Goal: Task Accomplishment & Management: Manage account settings

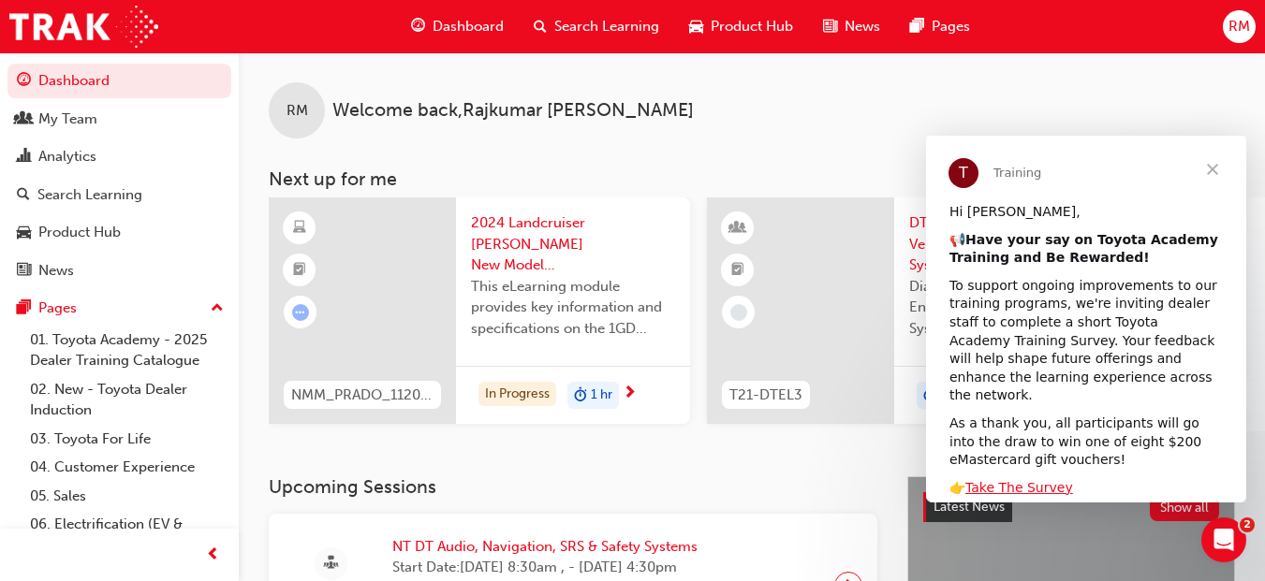
click at [472, 31] on span "Dashboard" at bounding box center [467, 27] width 71 height 22
click at [472, 23] on span "Dashboard" at bounding box center [467, 27] width 71 height 22
click at [1215, 164] on span "Close" at bounding box center [1212, 169] width 67 height 67
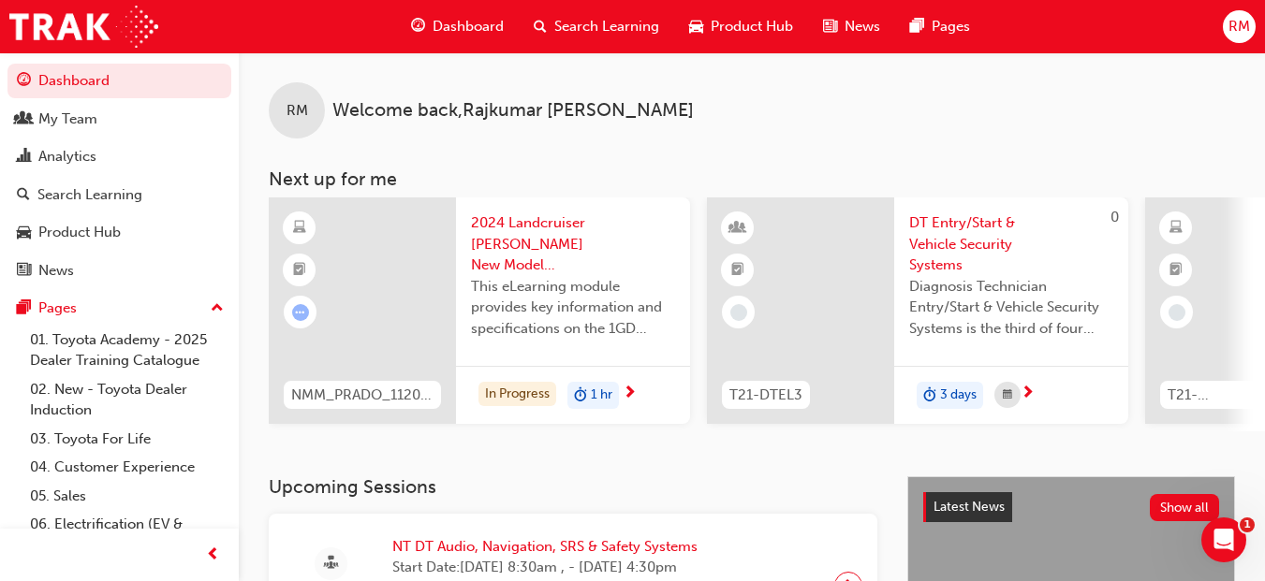
click at [503, 28] on span "Dashboard" at bounding box center [467, 27] width 71 height 22
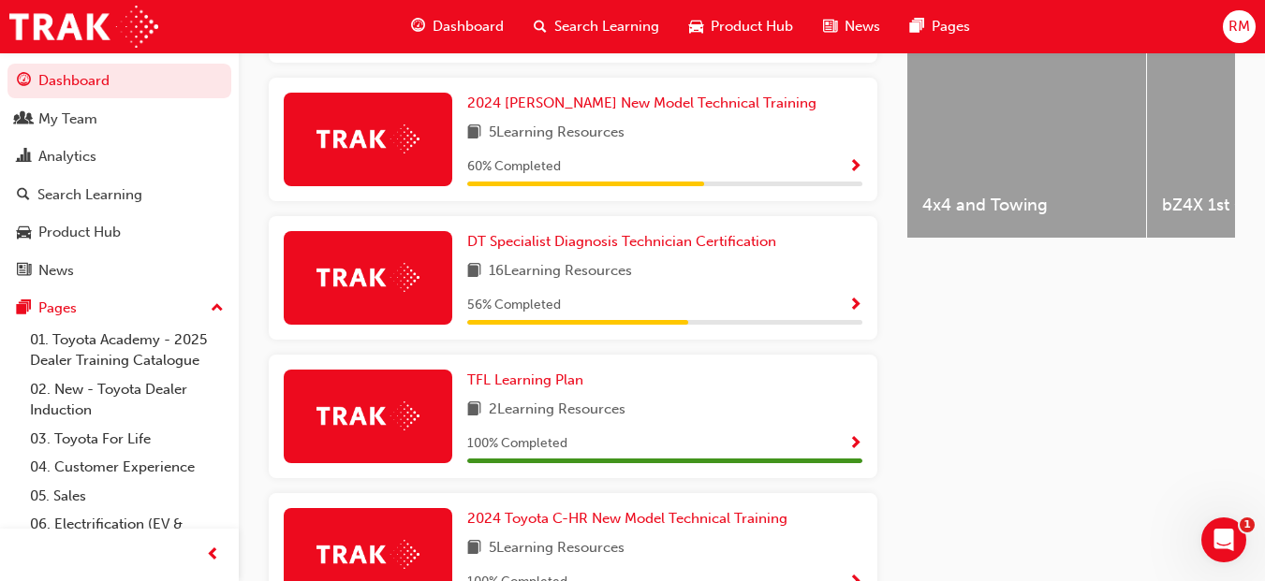
scroll to position [786, 0]
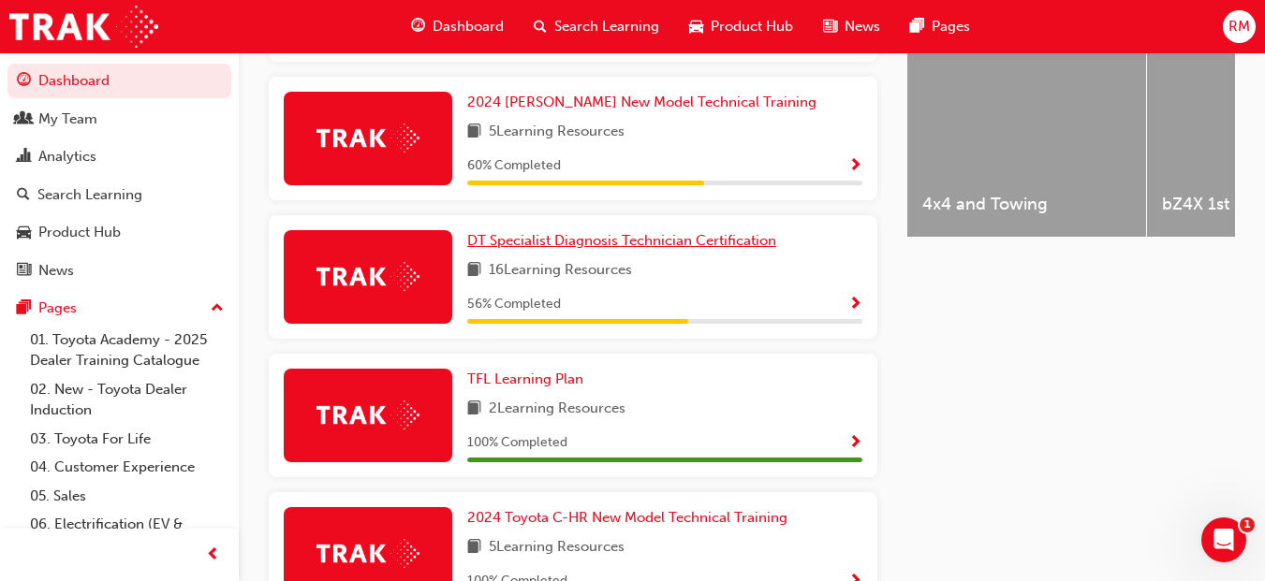
click at [602, 252] on link "DT Specialist Diagnosis Technician Certification" at bounding box center [625, 241] width 316 height 22
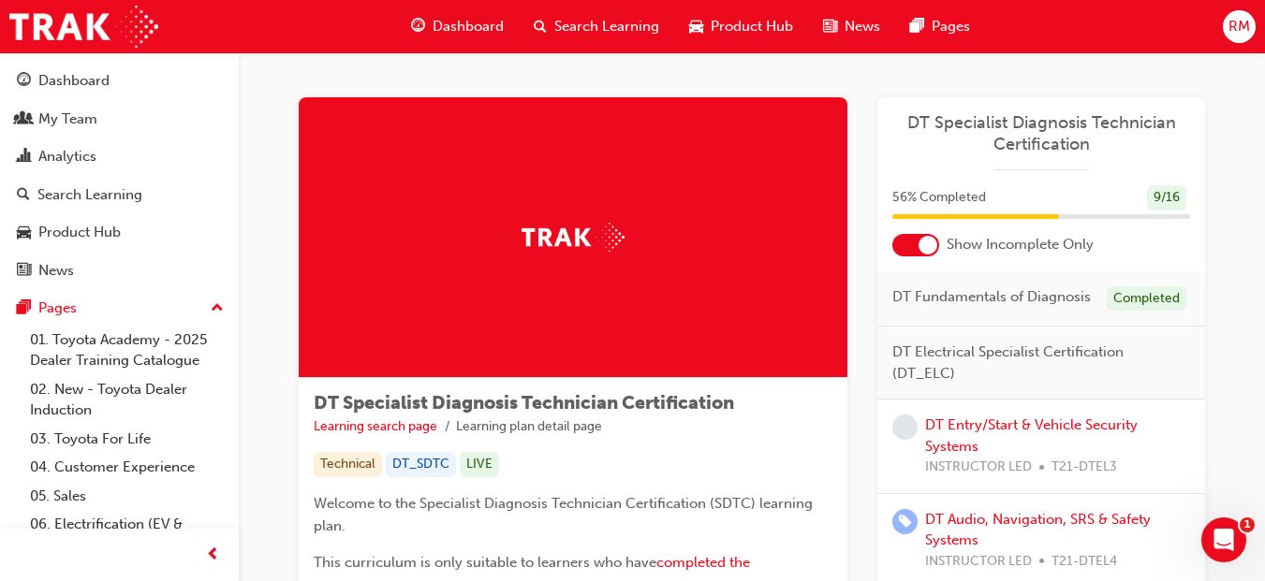
click at [929, 253] on div at bounding box center [927, 245] width 19 height 19
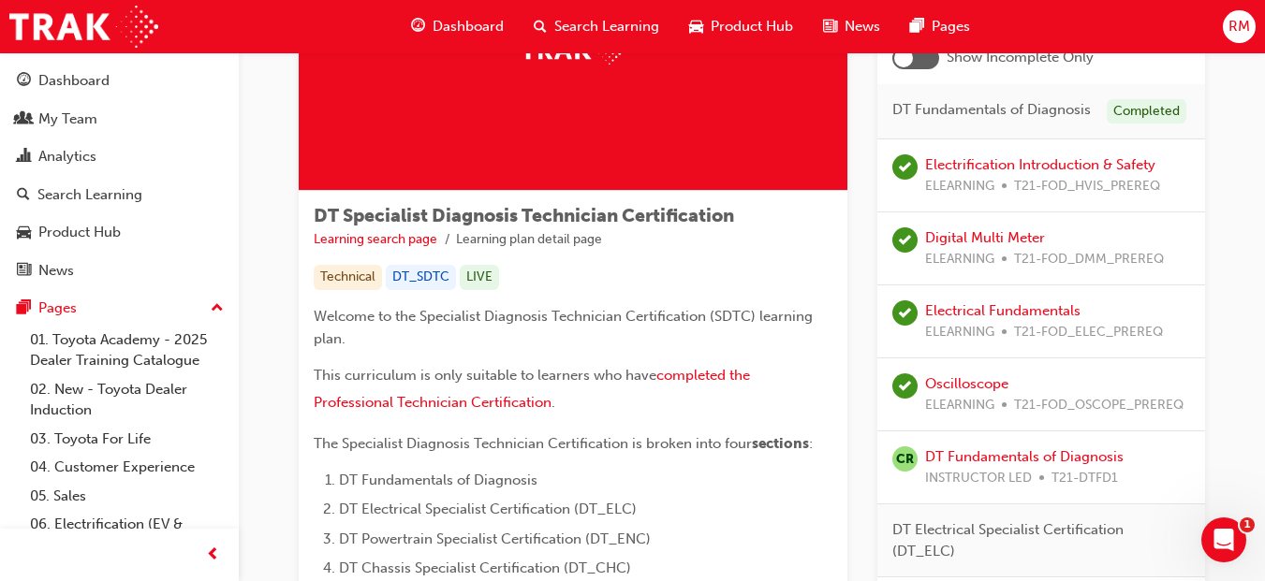
scroll to position [150, 0]
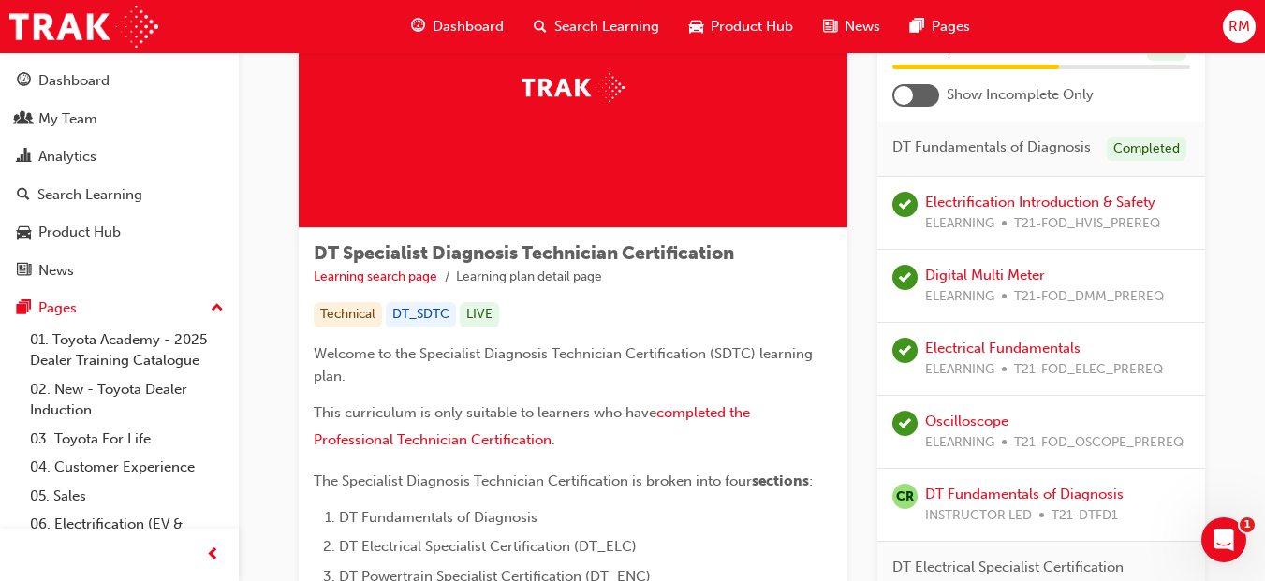
click at [1238, 27] on span "RM" at bounding box center [1239, 27] width 22 height 22
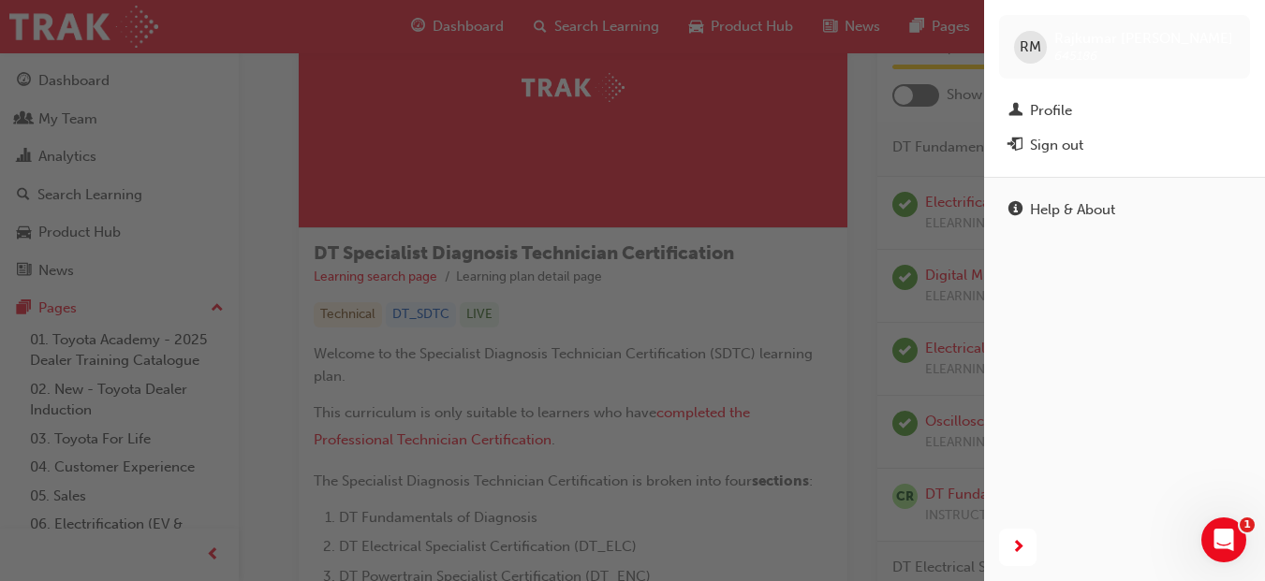
click at [1066, 154] on div "Sign out" at bounding box center [1056, 146] width 53 height 22
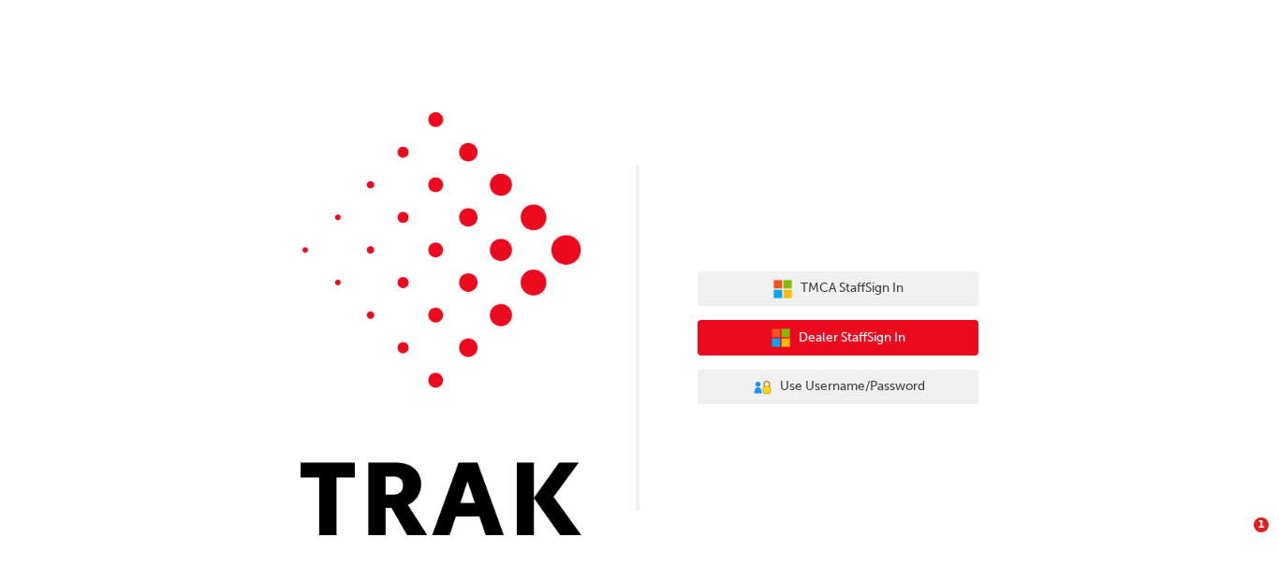
drag, startPoint x: 0, startPoint y: 0, endPoint x: 842, endPoint y: 344, distance: 909.3
click at [842, 344] on span "Dealer Staff Sign In" at bounding box center [851, 339] width 107 height 22
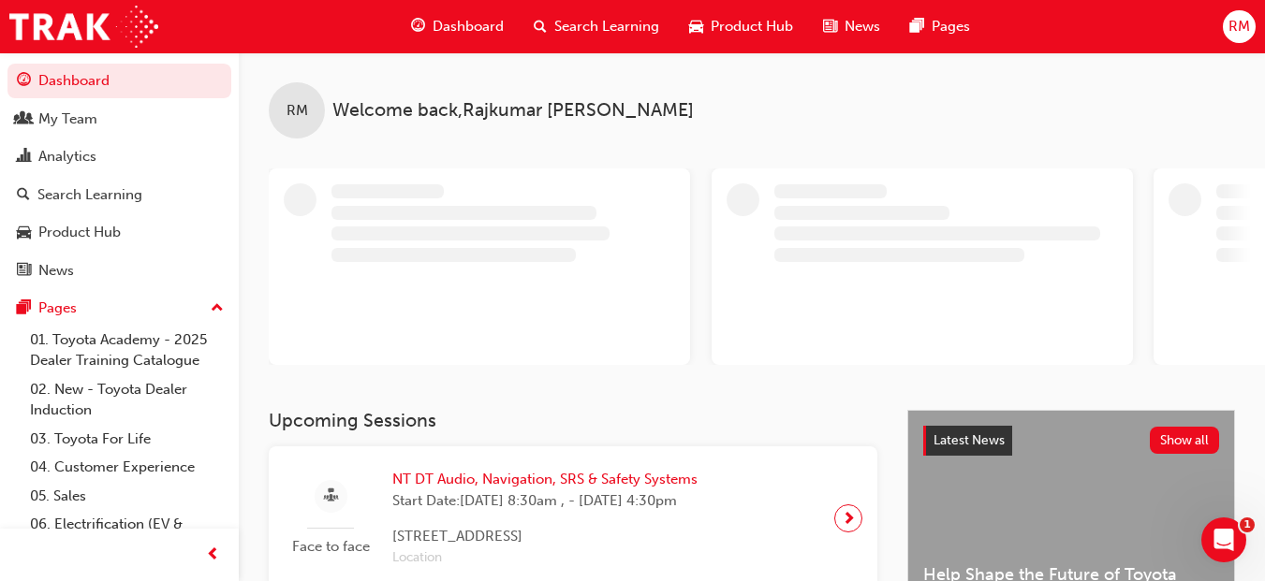
click at [1225, 31] on div "RM" at bounding box center [1239, 26] width 33 height 33
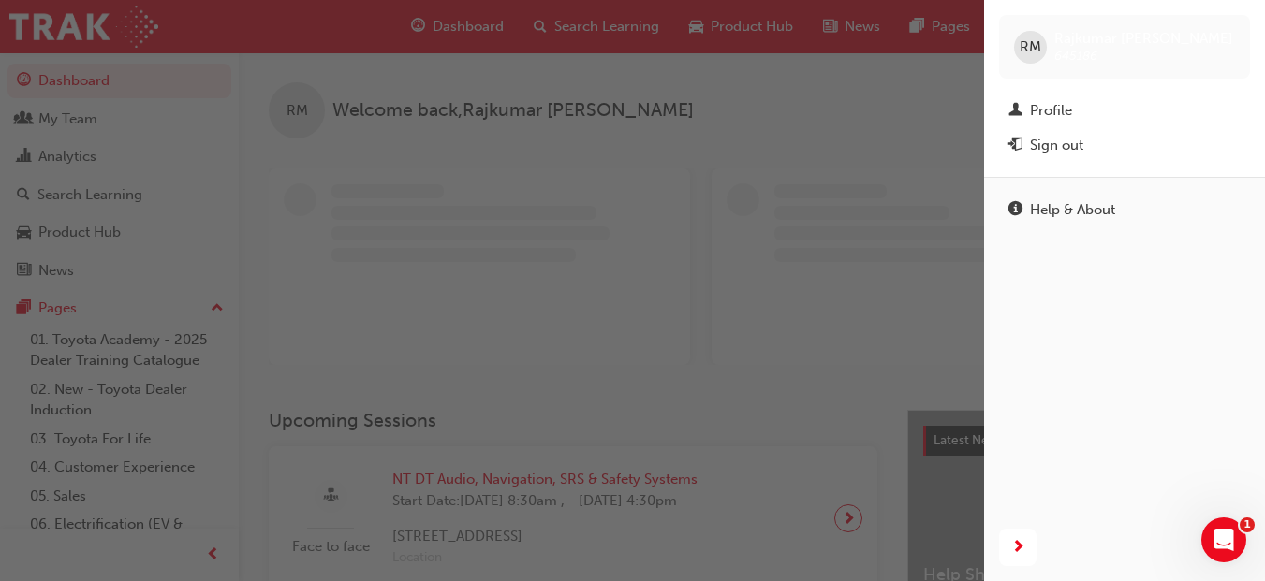
click at [1031, 48] on span "RM" at bounding box center [1030, 48] width 22 height 22
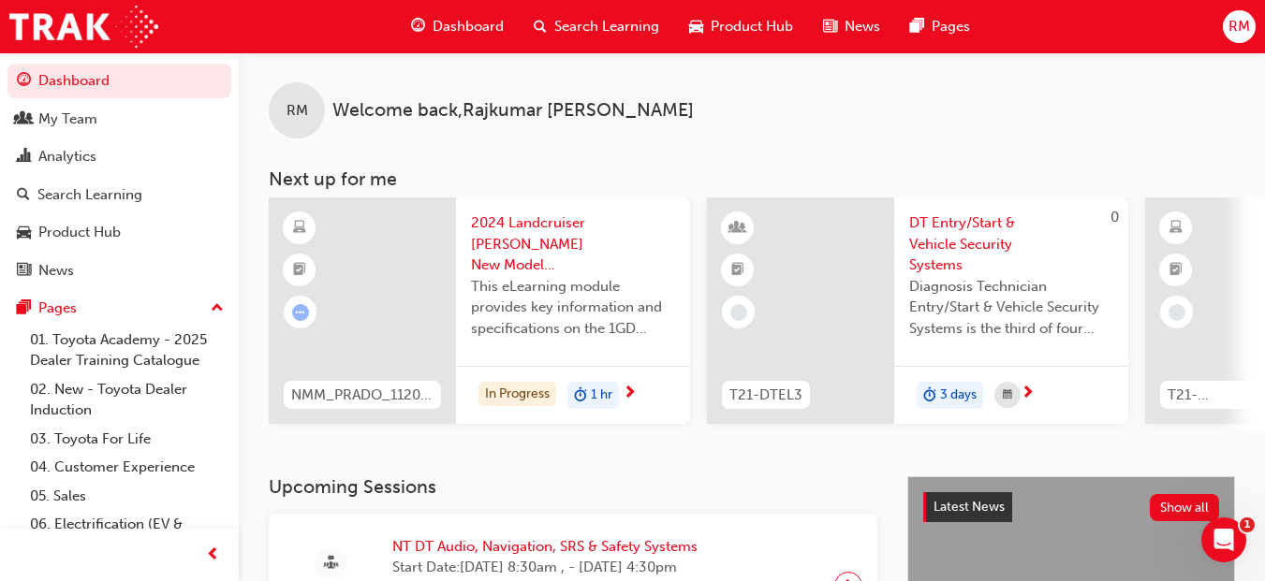
click at [1241, 21] on span "RM" at bounding box center [1239, 27] width 22 height 22
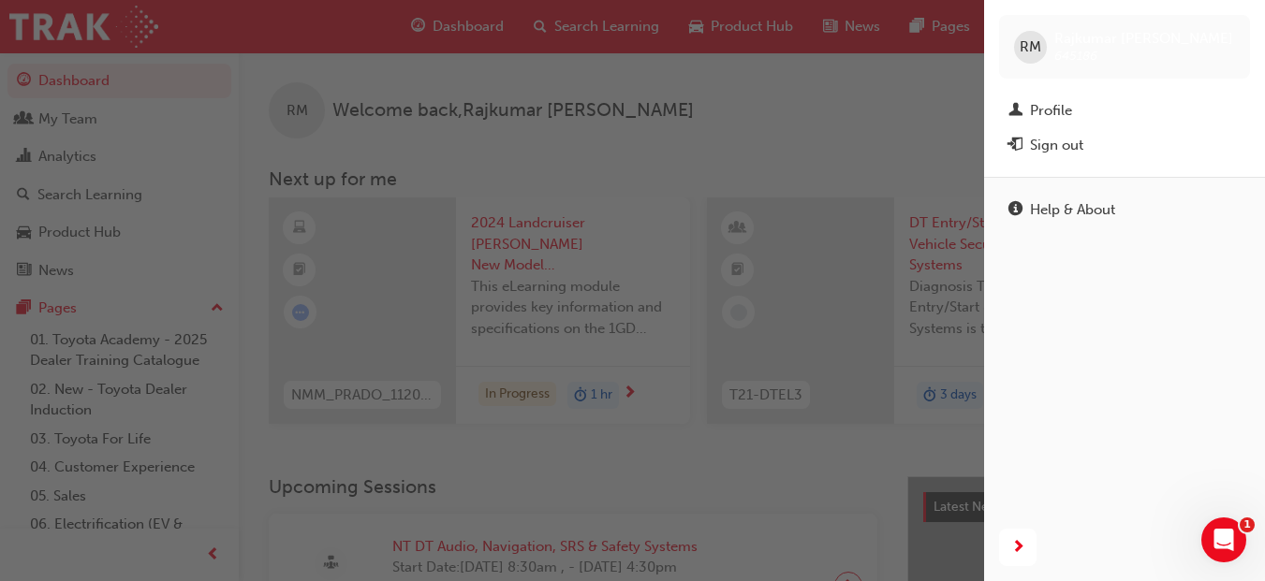
click at [1047, 153] on div "Sign out" at bounding box center [1056, 146] width 53 height 22
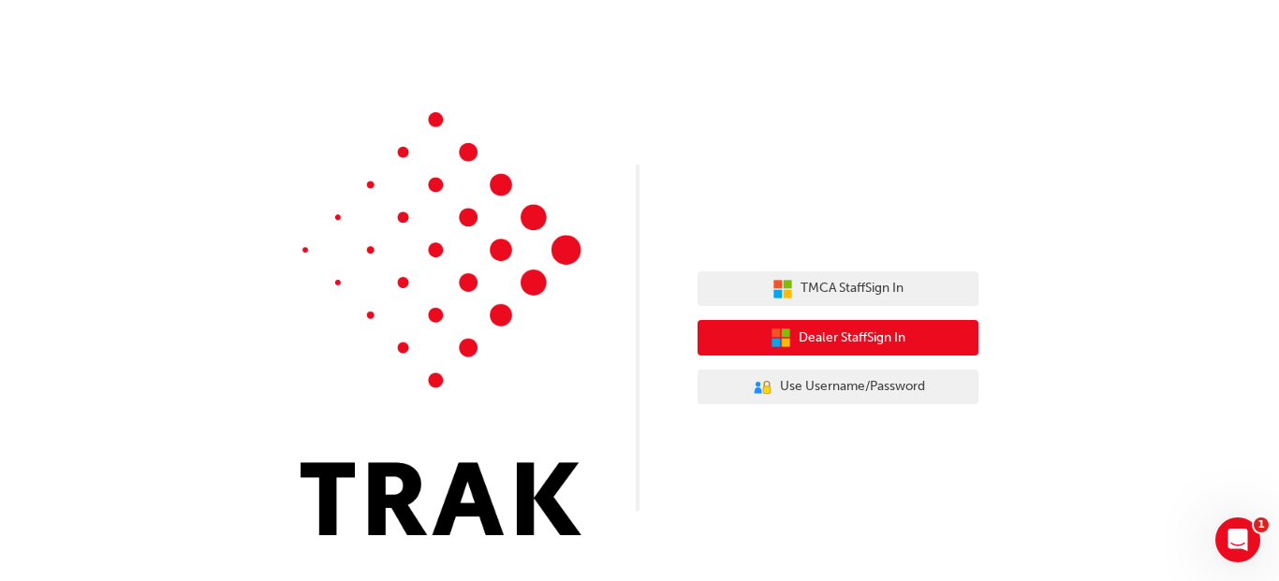
click at [747, 353] on button "Dealer Staff Sign In" at bounding box center [837, 338] width 281 height 36
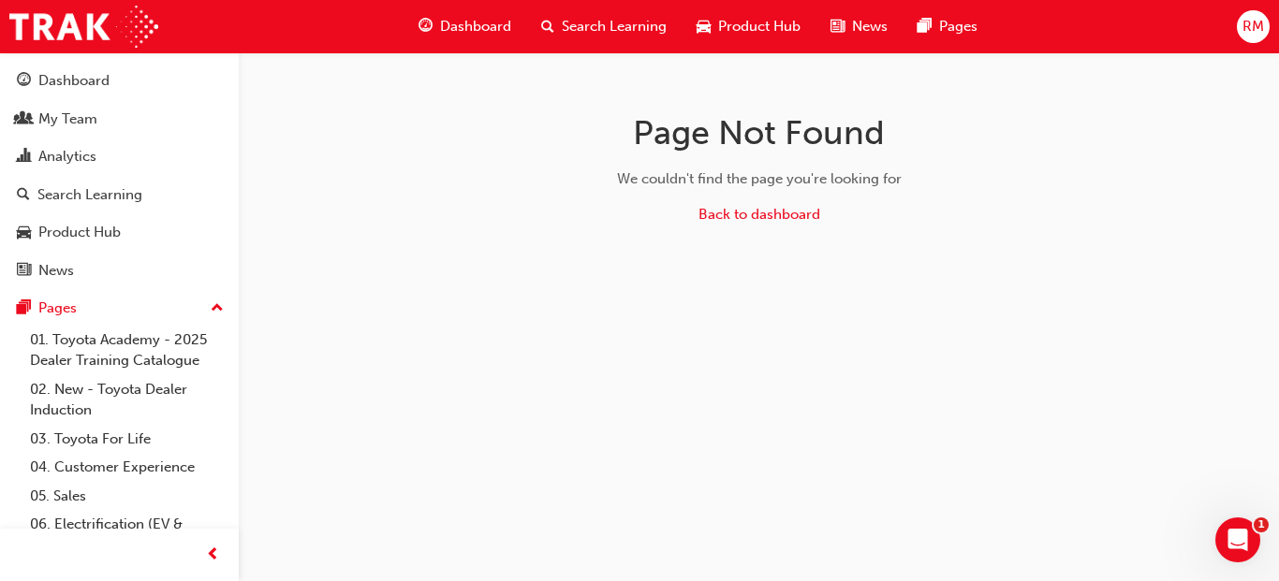
click at [1250, 27] on span "RM" at bounding box center [1253, 27] width 22 height 22
